Goal: Task Accomplishment & Management: Use online tool/utility

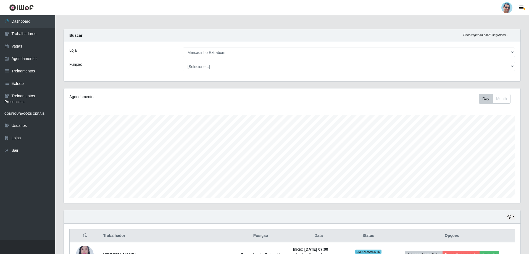
select select "175"
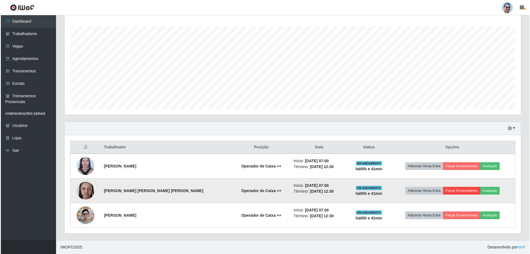
scroll to position [115, 456]
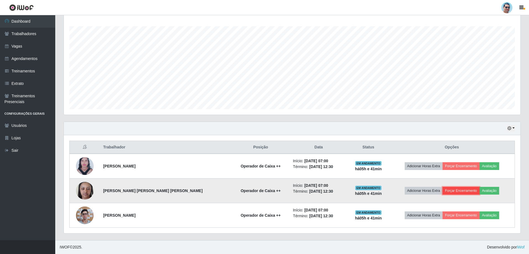
click at [452, 192] on button "Forçar Encerramento" at bounding box center [460, 191] width 37 height 8
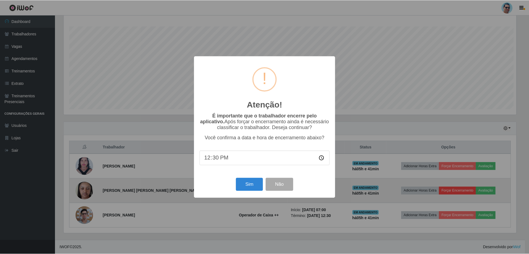
scroll to position [115, 454]
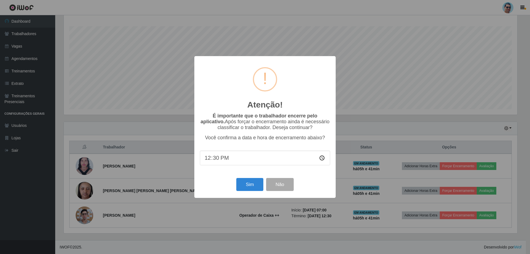
click at [216, 162] on input "12:30" at bounding box center [265, 158] width 130 height 15
type input "12:40"
click at [238, 185] on button "Sim" at bounding box center [249, 184] width 27 height 13
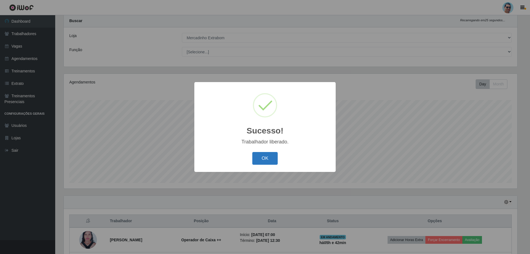
click at [256, 152] on button "OK" at bounding box center [265, 158] width 26 height 13
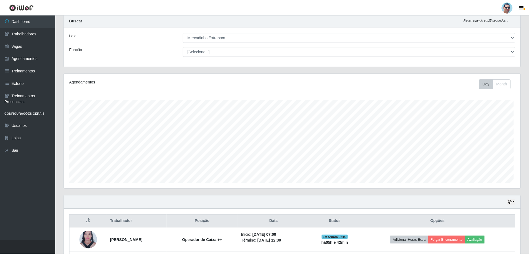
scroll to position [115, 456]
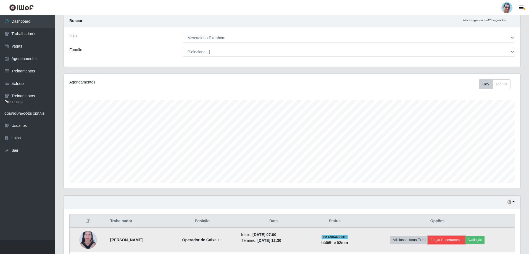
click at [445, 237] on button "Forçar Encerramento" at bounding box center [446, 240] width 37 height 8
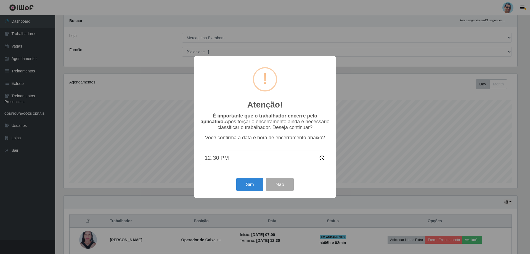
click at [217, 160] on input "12:30" at bounding box center [265, 158] width 130 height 15
type input "12:49"
click at [243, 189] on button "Sim" at bounding box center [249, 184] width 27 height 13
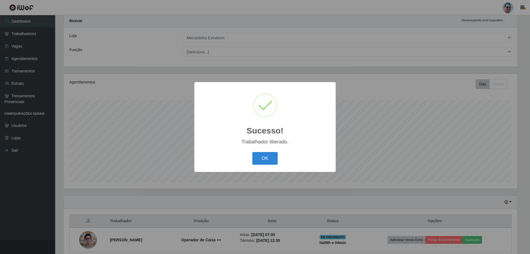
click at [260, 169] on div "Sucesso! × Trabalhador liberado. OK Cancel" at bounding box center [264, 126] width 141 height 89
click at [265, 154] on button "OK" at bounding box center [265, 158] width 26 height 13
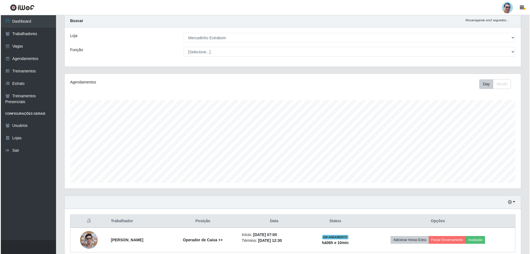
scroll to position [39, 0]
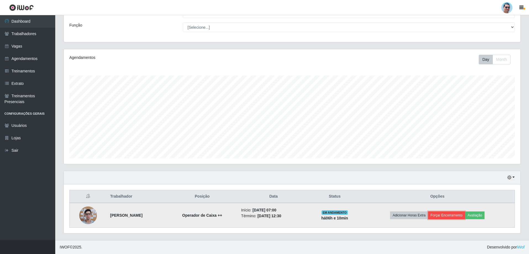
click at [455, 215] on button "Forçar Encerramento" at bounding box center [446, 215] width 37 height 8
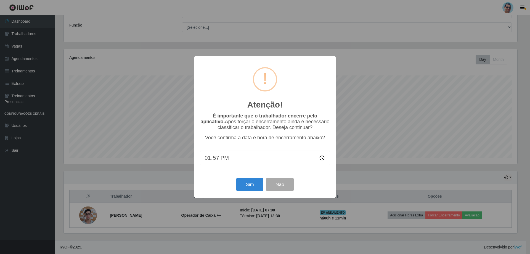
type input "13:59"
click at [206, 158] on input "time" at bounding box center [265, 158] width 130 height 15
type input "12:57"
click at [253, 188] on button "Sim" at bounding box center [249, 184] width 27 height 13
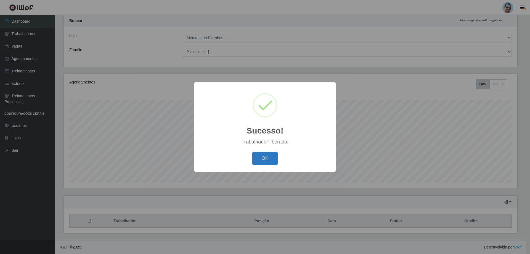
click at [272, 156] on button "OK" at bounding box center [265, 158] width 26 height 13
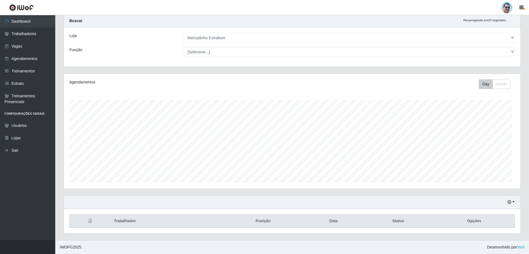
scroll to position [115, 456]
